Goal: Navigation & Orientation: Find specific page/section

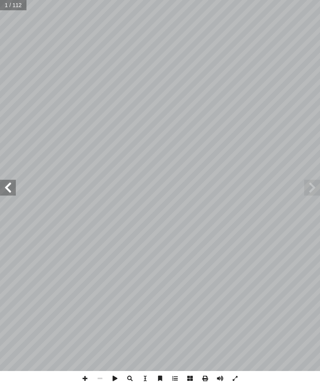
click at [309, 186] on span at bounding box center [312, 188] width 16 height 16
click at [319, 188] on span at bounding box center [312, 188] width 16 height 16
click at [317, 187] on span at bounding box center [312, 188] width 16 height 16
click at [11, 180] on span at bounding box center [8, 188] width 16 height 16
click at [4, 190] on span at bounding box center [8, 188] width 16 height 16
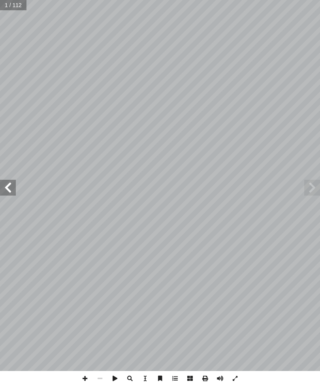
click at [9, 189] on span at bounding box center [8, 188] width 16 height 16
click at [11, 189] on span at bounding box center [8, 188] width 16 height 16
click at [11, 195] on span at bounding box center [8, 188] width 16 height 16
click at [0, 188] on span at bounding box center [8, 188] width 16 height 16
